Goal: Task Accomplishment & Management: Use online tool/utility

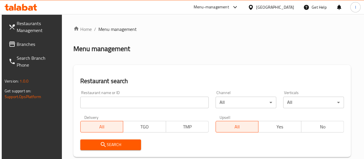
click at [113, 104] on input "search" at bounding box center [144, 102] width 128 height 12
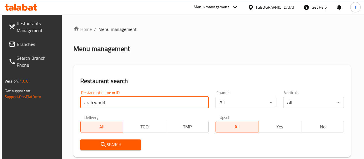
type input "arab world"
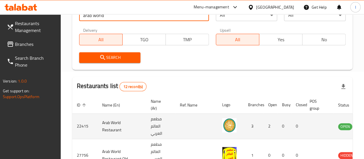
scroll to position [144, 0]
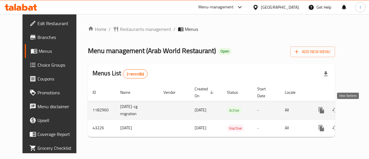
click at [359, 113] on icon "enhanced table" at bounding box center [362, 110] width 7 height 7
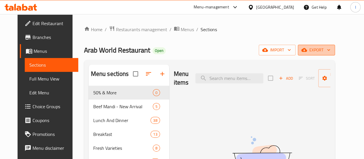
click at [307, 52] on icon "button" at bounding box center [304, 50] width 6 height 6
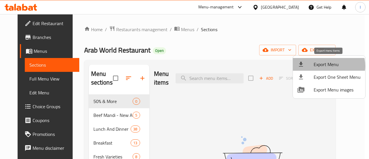
click at [327, 66] on span "Export Menu" at bounding box center [336, 64] width 47 height 7
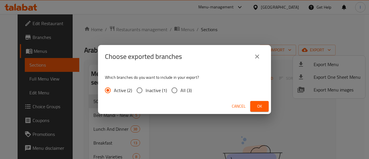
click at [255, 106] on span "Ok" at bounding box center [259, 106] width 9 height 7
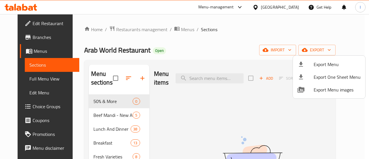
click at [19, 8] on div at bounding box center [184, 79] width 369 height 159
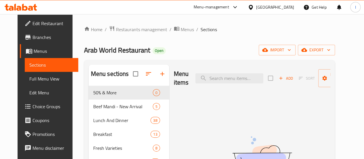
click at [19, 8] on icon at bounding box center [21, 7] width 33 height 7
